Goal: Complete application form: Complete application form

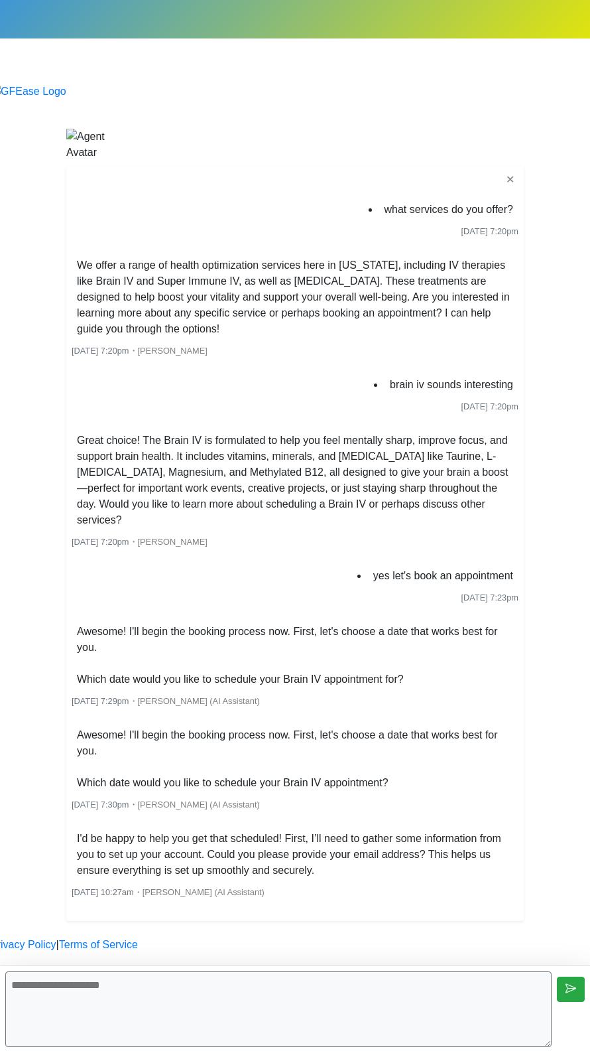
scroll to position [44, 0]
click at [66, 83] on div at bounding box center [28, 99] width 76 height 32
click at [527, 582] on body "Begin your FREE virtual smile assessment! ✕ what services do you offer? [DATE] …" at bounding box center [295, 476] width 590 height 952
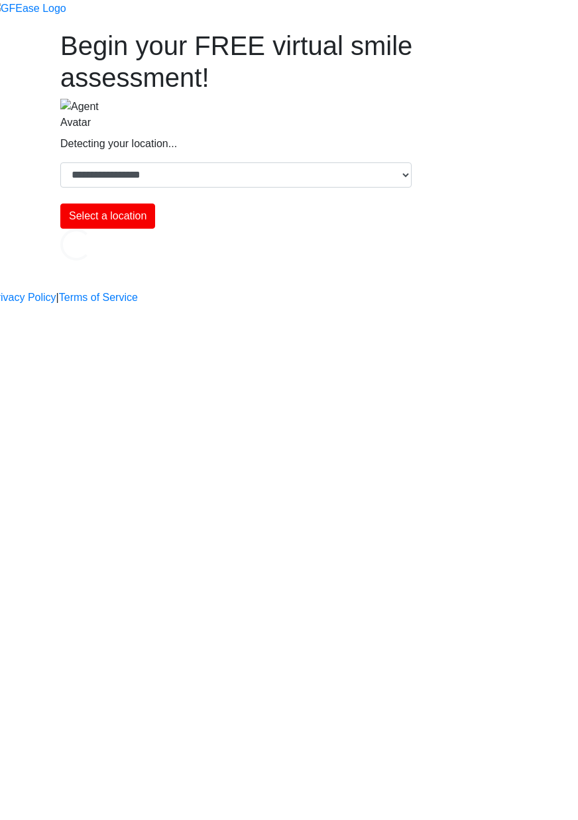
select select "*"
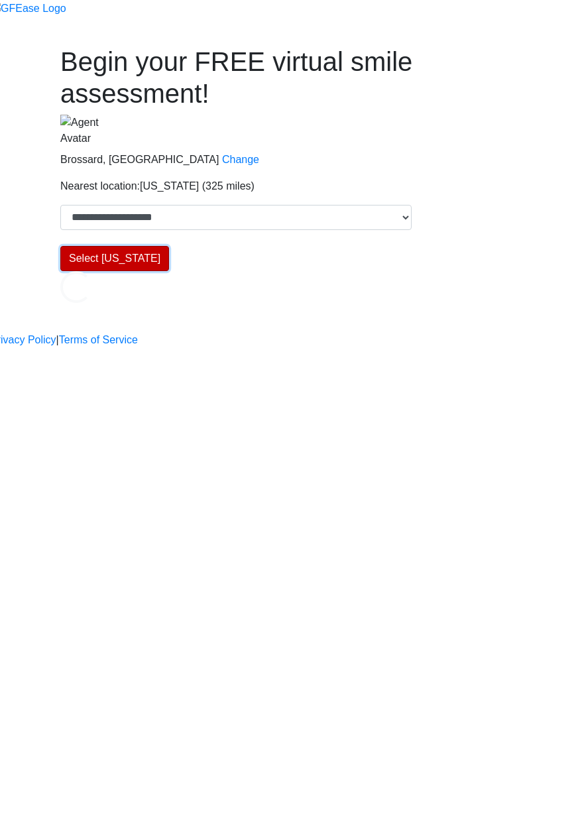
click at [169, 271] on button "Select New York" at bounding box center [114, 258] width 109 height 25
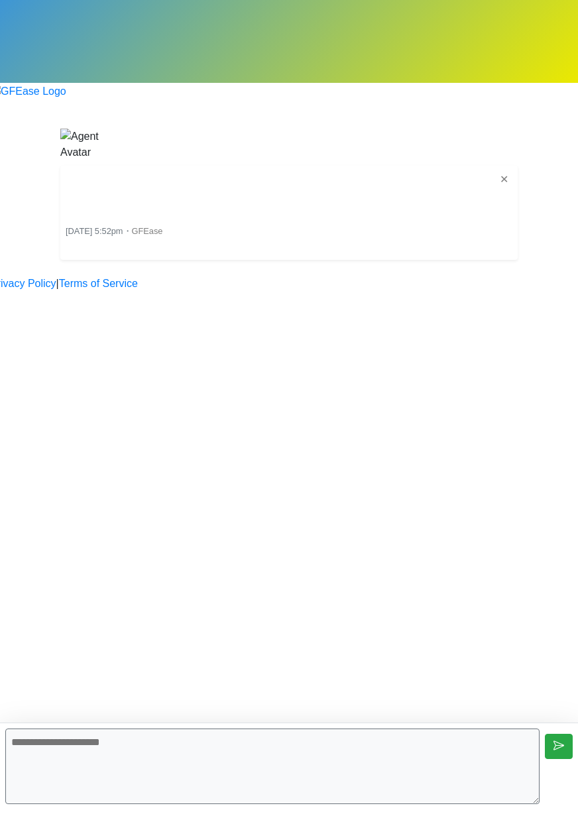
click at [300, 765] on textarea at bounding box center [272, 767] width 535 height 76
type textarea "**********"
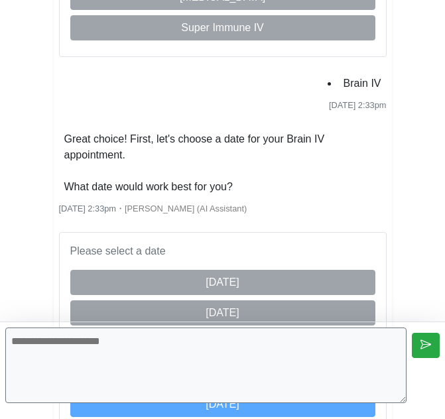
scroll to position [720, 0]
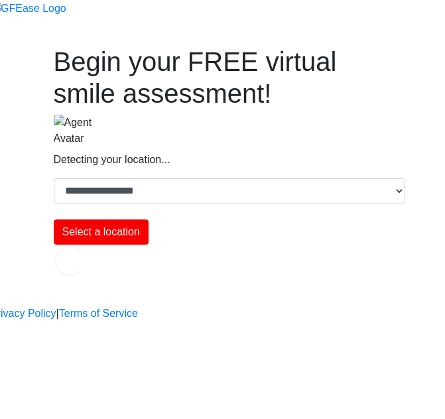
select select "*"
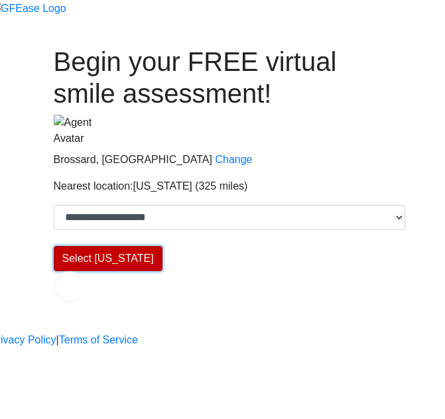
click at [162, 267] on button "Select [US_STATE]" at bounding box center [108, 258] width 109 height 25
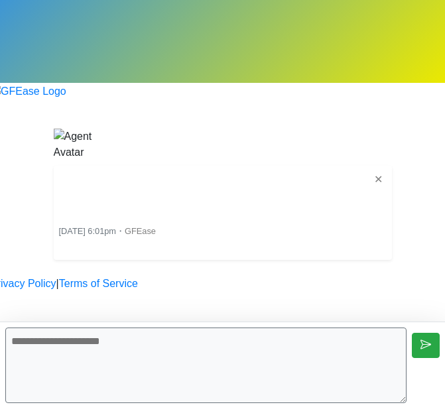
click at [208, 359] on textarea at bounding box center [205, 366] width 401 height 76
click at [208, 388] on textarea at bounding box center [205, 366] width 401 height 76
type textarea "**********"
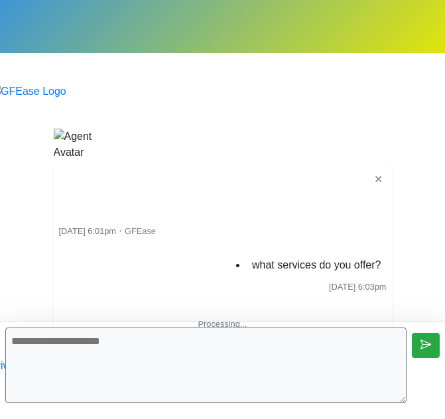
scroll to position [30, 0]
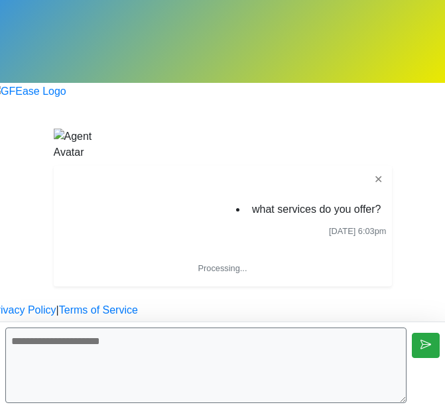
click at [44, 269] on div "✕ what services do you offer? [DATE] 6:03pm Processing... is typing... ・ Appoin…" at bounding box center [223, 226] width 358 height 121
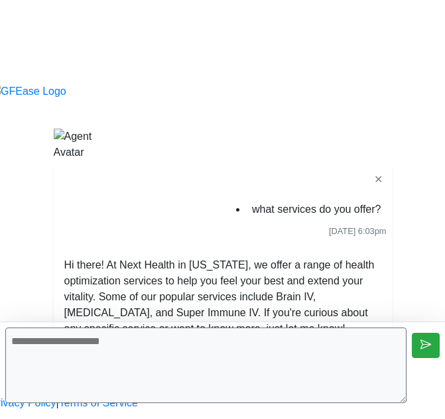
scroll to position [109, 0]
